Goal: Navigation & Orientation: Go to known website

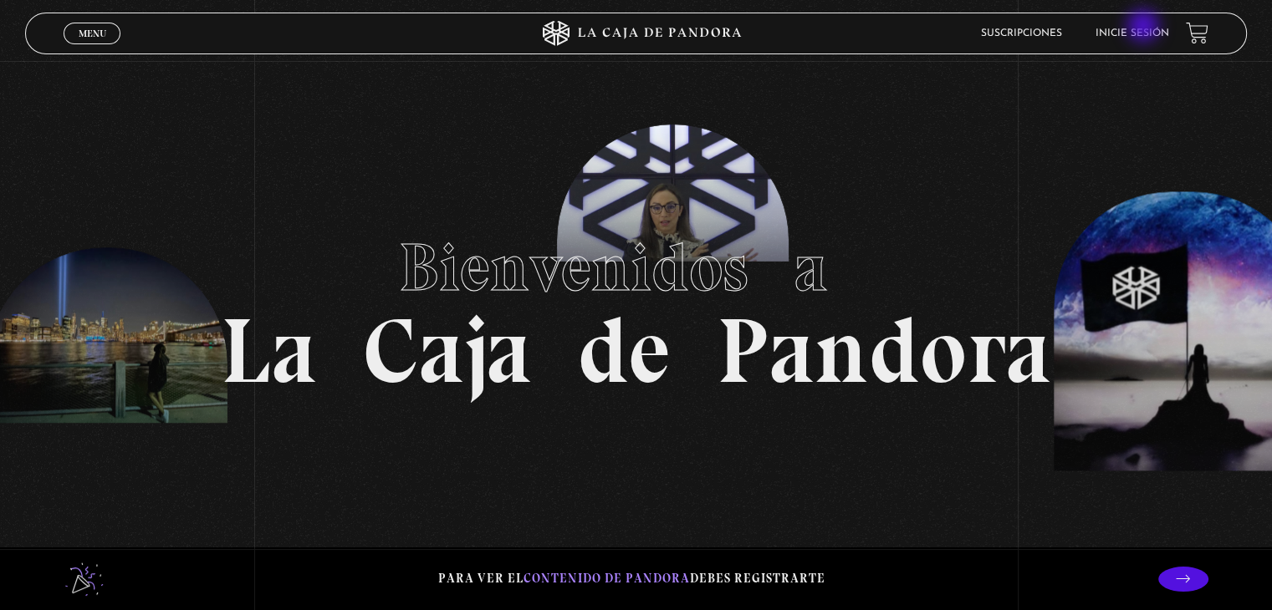
click at [1144, 28] on li "Inicie sesión" at bounding box center [1132, 33] width 74 height 26
click at [1150, 33] on link "Inicie sesión" at bounding box center [1132, 33] width 74 height 10
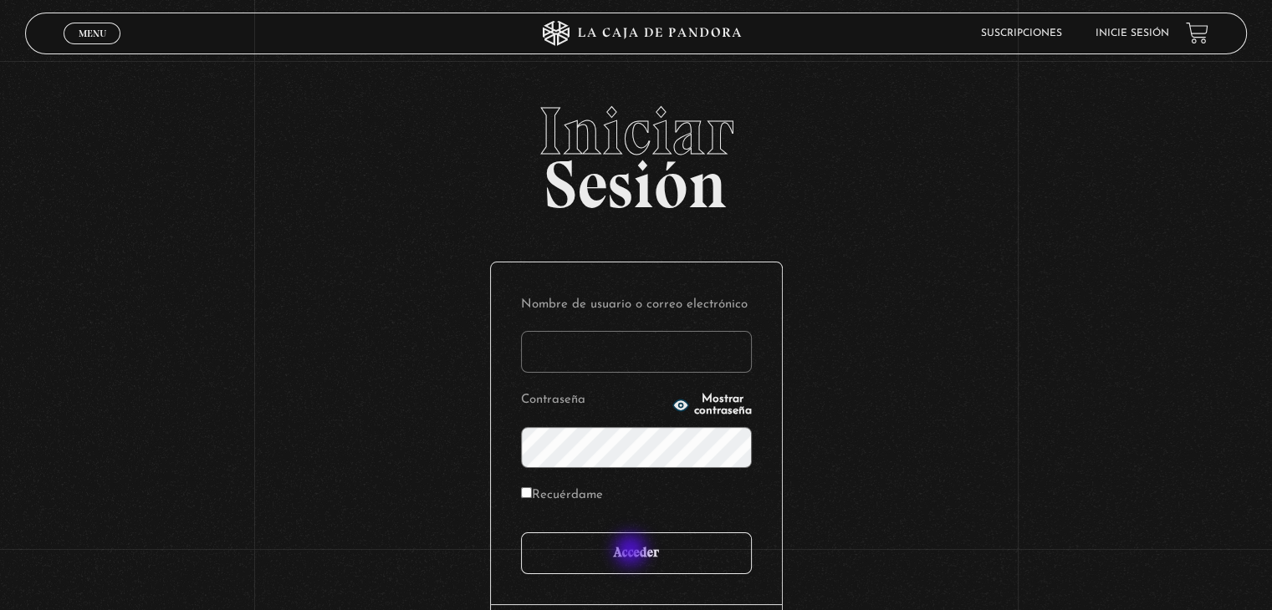
type input "[PERSON_NAME][EMAIL_ADDRESS][DOMAIN_NAME]"
click at [632, 553] on input "Acceder" at bounding box center [636, 554] width 231 height 42
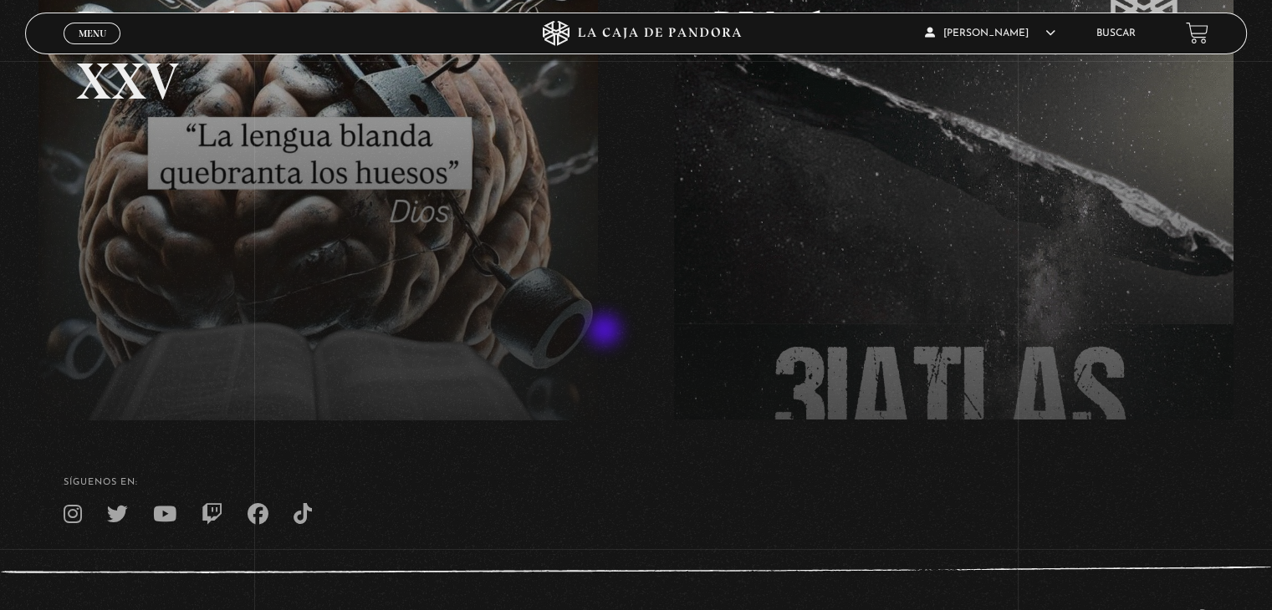
scroll to position [167, 0]
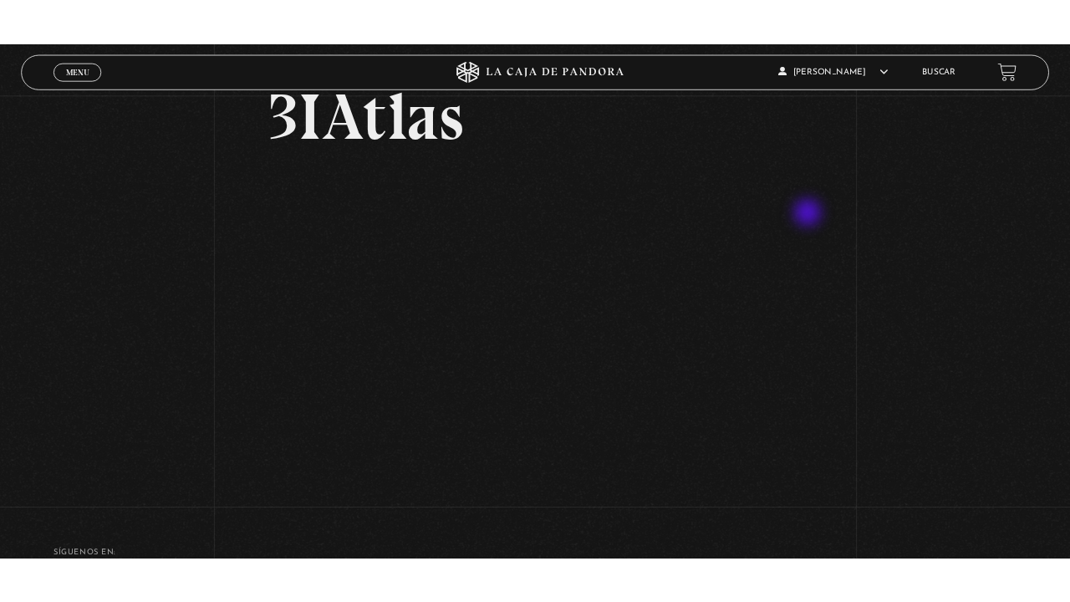
scroll to position [84, 0]
